Goal: Information Seeking & Learning: Learn about a topic

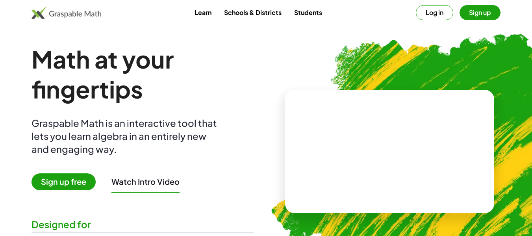
click at [74, 177] on span "Sign up free" at bounding box center [64, 181] width 64 height 17
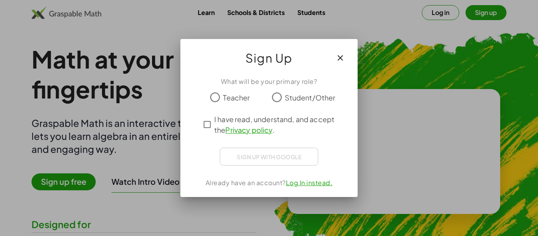
click at [228, 95] on span "Teacher" at bounding box center [236, 97] width 27 height 11
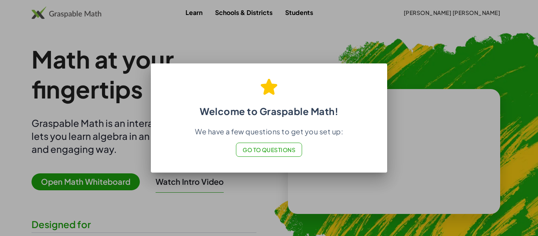
click at [245, 134] on p "We have a few questions to get you set up:" at bounding box center [268, 131] width 217 height 9
click at [283, 65] on div "Welcome to Graspable Math! We have a few questions to get you set up: Go to Que…" at bounding box center [269, 117] width 236 height 109
click at [197, 188] on div at bounding box center [269, 118] width 538 height 236
click at [191, 81] on h2 "Welcome to Graspable Math!" at bounding box center [268, 94] width 217 height 46
click at [297, 153] on button "Go to Questions" at bounding box center [269, 150] width 67 height 14
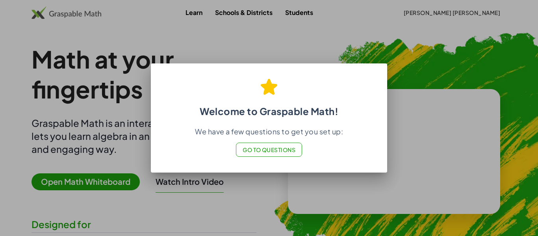
click at [204, 31] on div at bounding box center [269, 118] width 538 height 236
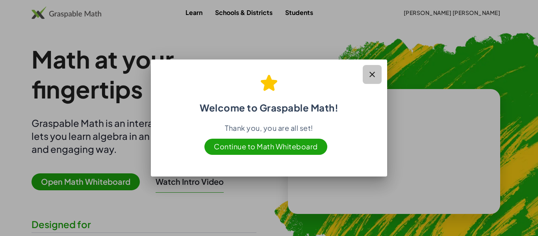
drag, startPoint x: 373, startPoint y: 75, endPoint x: 367, endPoint y: 78, distance: 7.4
click at [373, 75] on icon "button" at bounding box center [371, 74] width 9 height 9
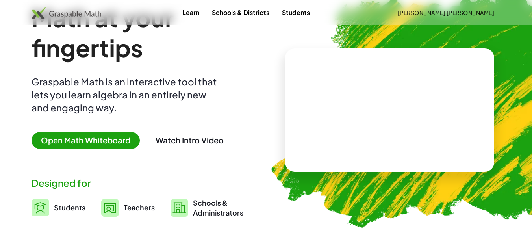
scroll to position [39, 0]
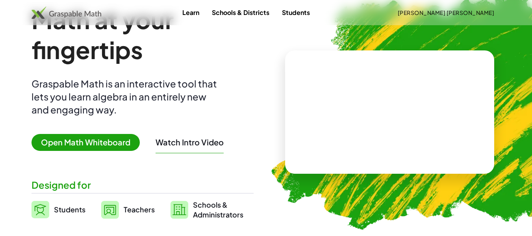
click at [99, 141] on span "Open Math Whiteboard" at bounding box center [86, 142] width 108 height 17
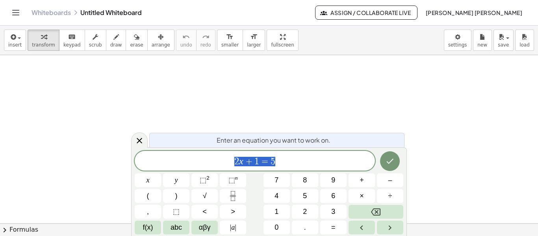
scroll to position [79, 0]
drag, startPoint x: 109, startPoint y: 42, endPoint x: 104, endPoint y: 62, distance: 20.8
click at [109, 43] on button "draw" at bounding box center [116, 40] width 20 height 21
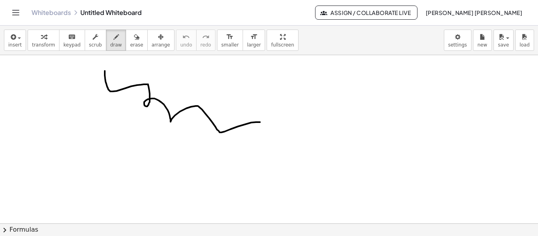
drag, startPoint x: 105, startPoint y: 71, endPoint x: 268, endPoint y: 136, distance: 175.7
click at [268, 136] on div at bounding box center [269, 170] width 538 height 388
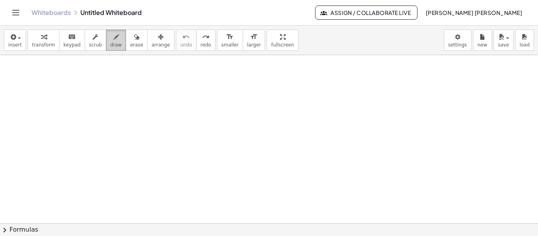
click at [113, 38] on icon "button" at bounding box center [116, 36] width 6 height 9
drag, startPoint x: 121, startPoint y: 82, endPoint x: 180, endPoint y: 120, distance: 70.5
click at [180, 120] on div at bounding box center [269, 170] width 538 height 388
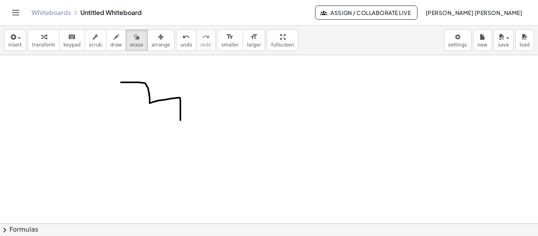
drag, startPoint x: 125, startPoint y: 49, endPoint x: 157, endPoint y: 93, distance: 53.9
click at [126, 52] on div "insert select one: Math Expression Function Text Youtube Video Graphing Geometr…" at bounding box center [269, 41] width 538 height 30
drag, startPoint x: 183, startPoint y: 94, endPoint x: 108, endPoint y: 83, distance: 76.1
click at [115, 87] on div at bounding box center [269, 170] width 538 height 388
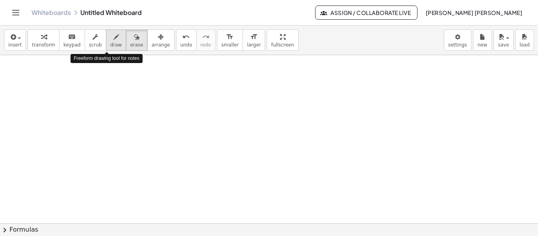
click at [113, 41] on icon "button" at bounding box center [116, 36] width 6 height 9
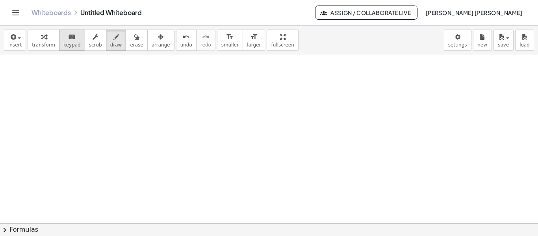
click at [63, 48] on span "keypad" at bounding box center [71, 45] width 17 height 6
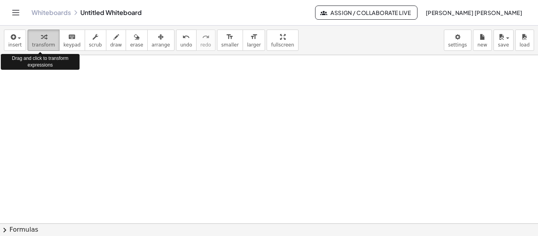
click at [39, 43] on span "transform" at bounding box center [43, 45] width 23 height 6
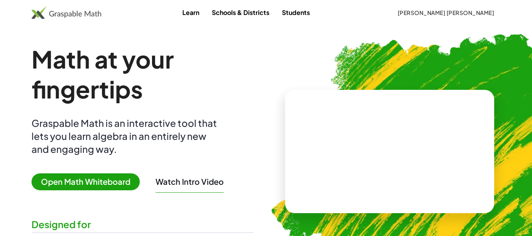
click at [206, 13] on link "Learn" at bounding box center [191, 12] width 30 height 15
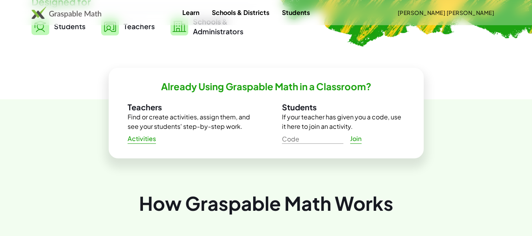
scroll to position [236, 0]
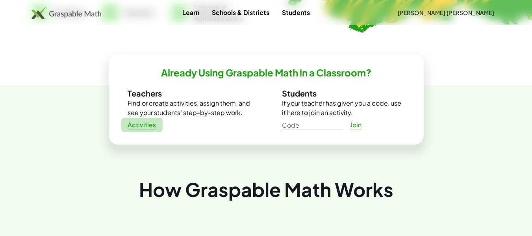
click at [144, 129] on span "Activities" at bounding box center [142, 125] width 29 height 8
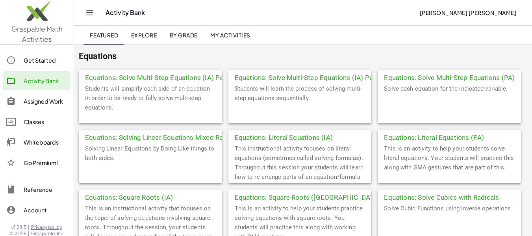
scroll to position [512, 0]
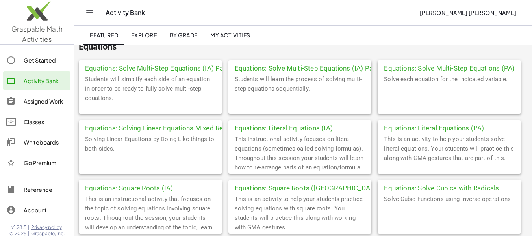
click at [323, 70] on div "Equations: Solve Multi-Step Equations (IA) Part 2" at bounding box center [299, 67] width 143 height 14
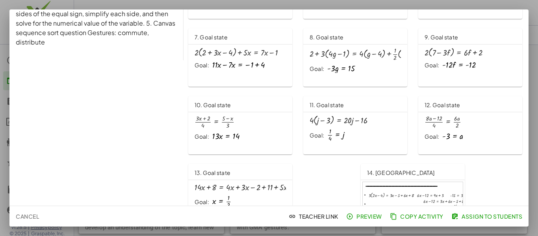
scroll to position [127, 0]
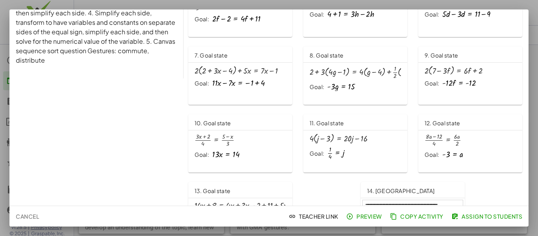
click at [531, 26] on div at bounding box center [269, 118] width 538 height 236
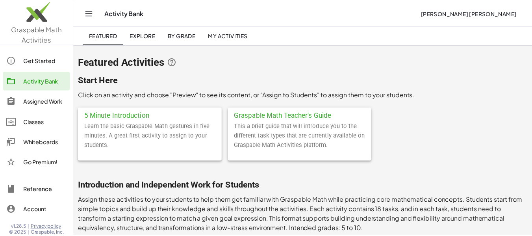
scroll to position [512, 0]
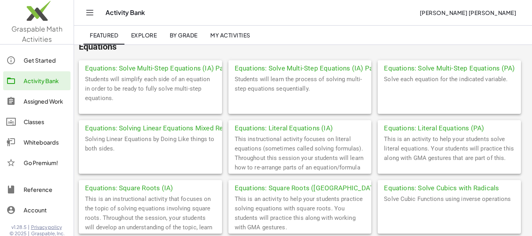
click at [425, 132] on div "Equations: Literal Equations (PA)" at bounding box center [449, 127] width 143 height 14
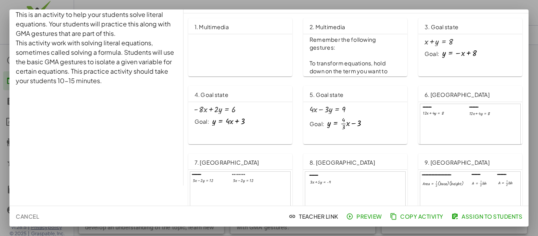
scroll to position [39, 0]
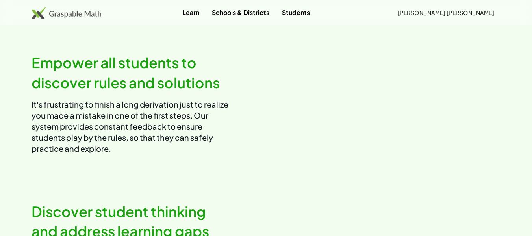
scroll to position [748, 0]
